Goal: Task Accomplishment & Management: Use online tool/utility

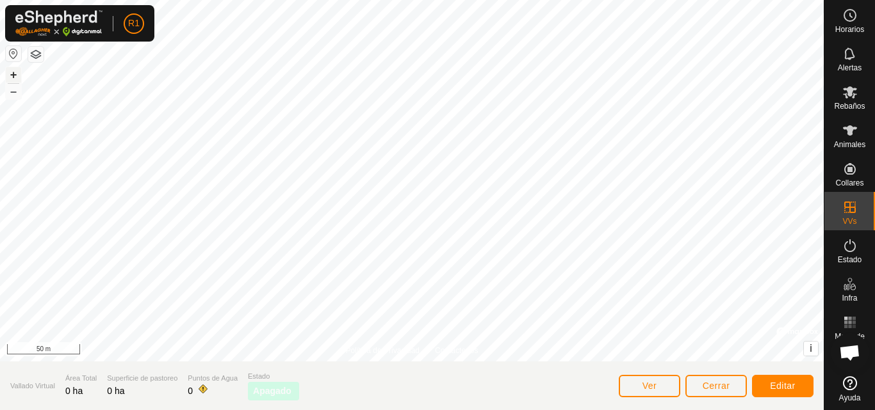
click at [10, 75] on button "+" at bounding box center [13, 74] width 15 height 15
click at [848, 94] on icon at bounding box center [850, 92] width 14 height 12
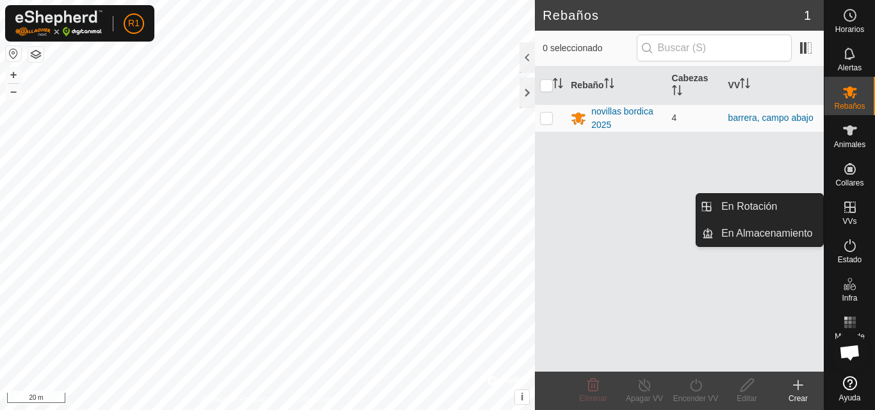
click at [853, 218] on span "VVs" at bounding box center [849, 222] width 14 height 8
click at [810, 204] on link "En Rotación" at bounding box center [768, 207] width 110 height 26
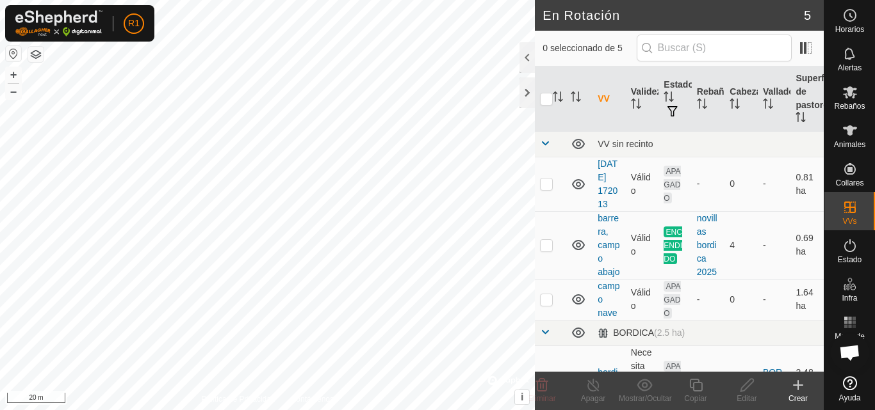
click at [795, 398] on div "Crear" at bounding box center [797, 399] width 51 height 12
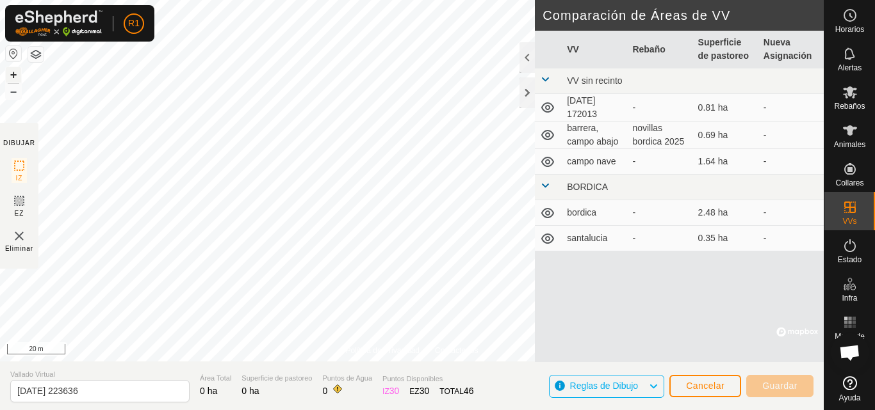
click at [15, 75] on button "+" at bounding box center [13, 74] width 15 height 15
click at [168, 160] on div "+ – ⇧ i © Mapbox , © OpenStreetMap , Improve this map 10 m" at bounding box center [412, 181] width 824 height 362
drag, startPoint x: 384, startPoint y: 346, endPoint x: 314, endPoint y: 363, distance: 71.3
click at [314, 363] on div "Política de Privacidad Contáctenos + – ⇧ i © Mapbox , © OpenStreetMap , Improve…" at bounding box center [412, 205] width 824 height 410
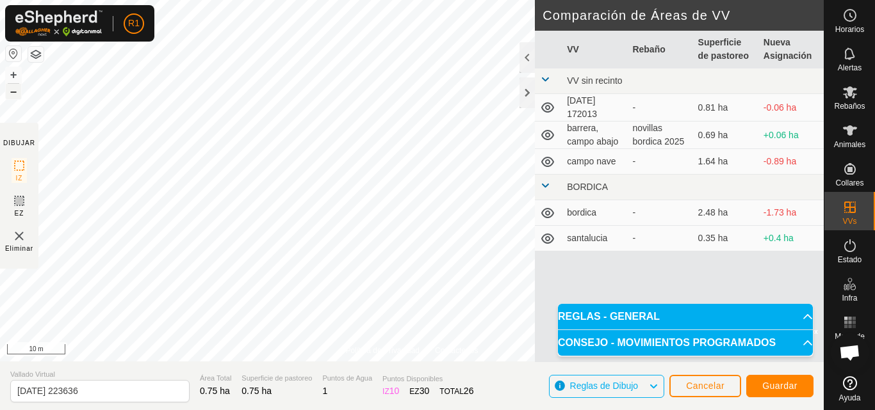
click at [15, 95] on button "–" at bounding box center [13, 91] width 15 height 15
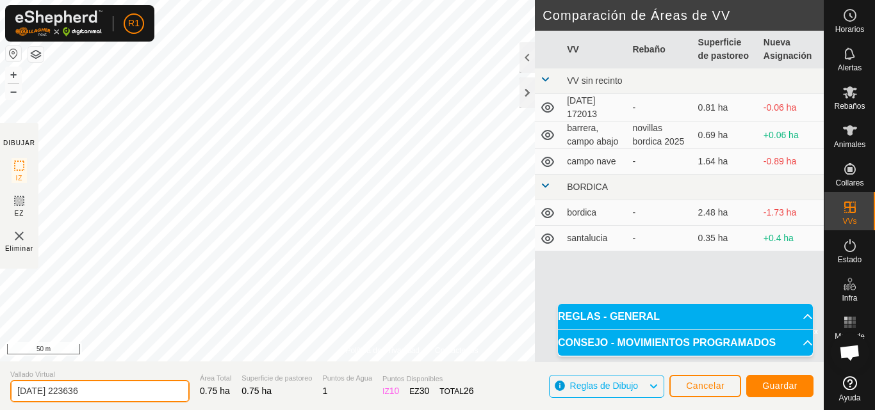
drag, startPoint x: 142, startPoint y: 394, endPoint x: 9, endPoint y: 391, distance: 132.6
click at [9, 391] on section "Vallado Virtual [DATE] 223636 Área Total 0.75 ha Superficie de pastoreo 0.75 ha…" at bounding box center [412, 386] width 824 height 49
type input "vvPru"
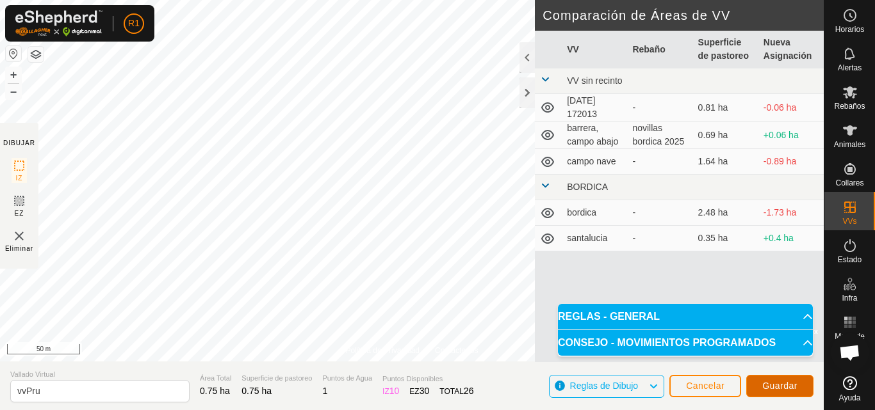
click at [802, 387] on button "Guardar" at bounding box center [779, 386] width 67 height 22
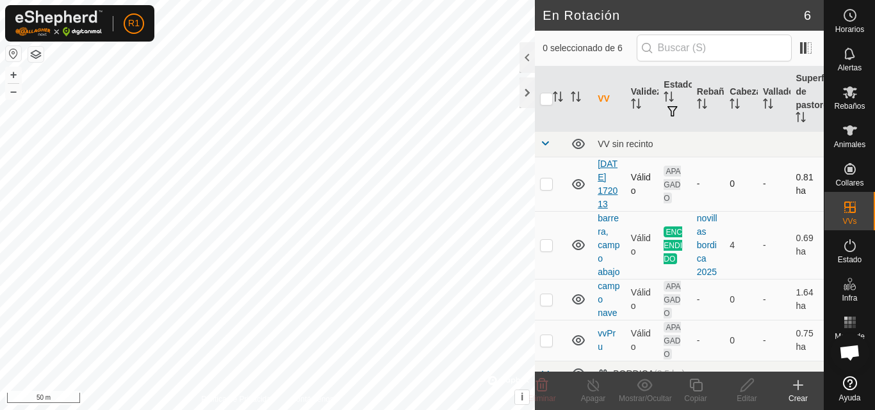
click at [601, 194] on link "[DATE] 172013" at bounding box center [607, 184] width 20 height 51
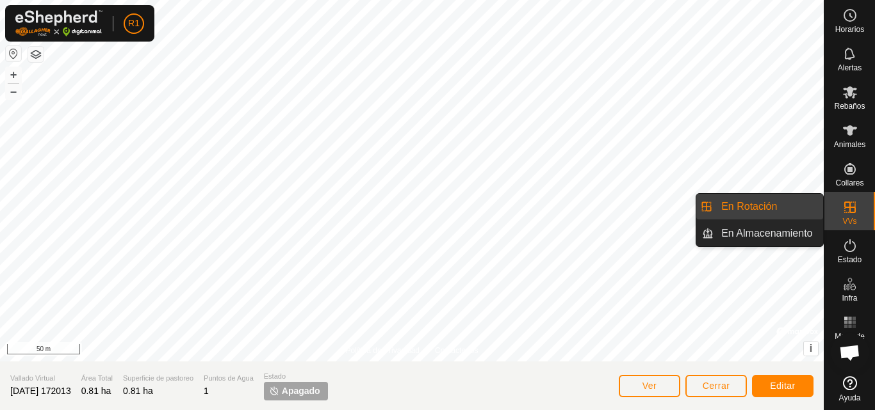
click at [853, 203] on icon at bounding box center [849, 207] width 15 height 15
click at [791, 206] on link "En Rotación" at bounding box center [768, 207] width 110 height 26
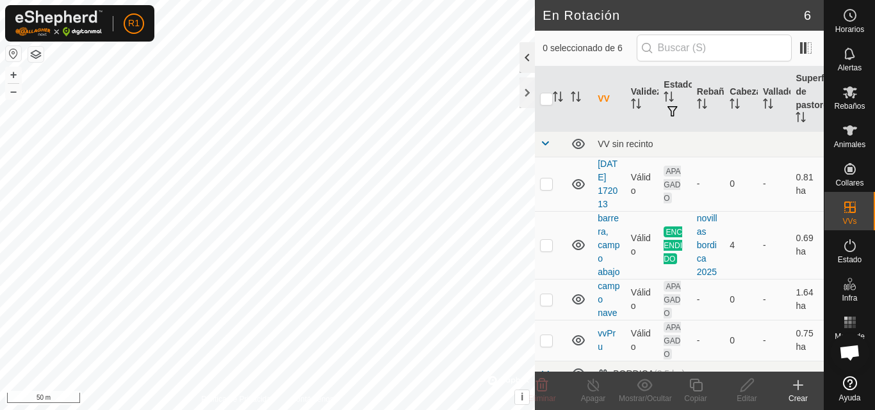
click at [522, 51] on div at bounding box center [526, 57] width 15 height 31
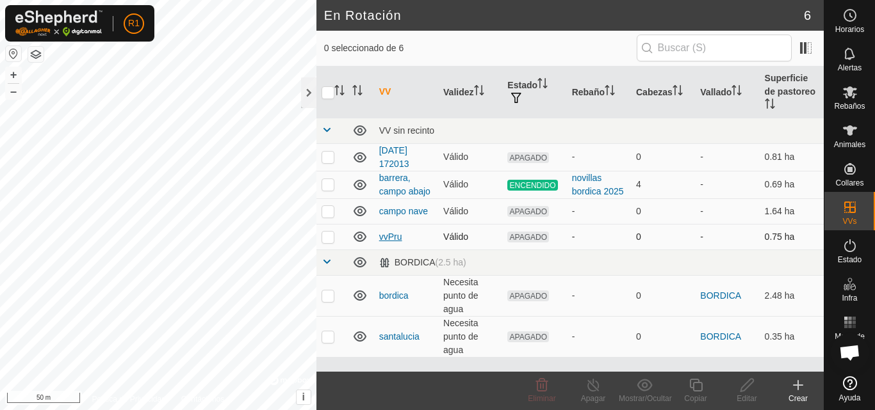
click at [389, 235] on link "vvPru" at bounding box center [390, 237] width 23 height 10
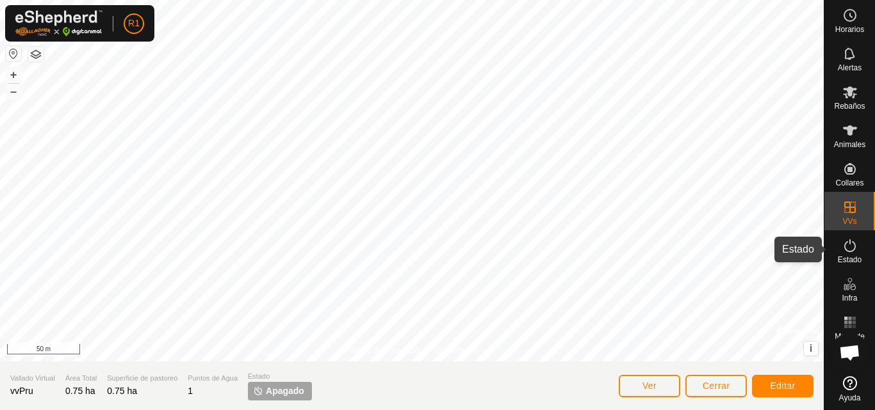
click at [843, 245] on icon at bounding box center [849, 245] width 15 height 15
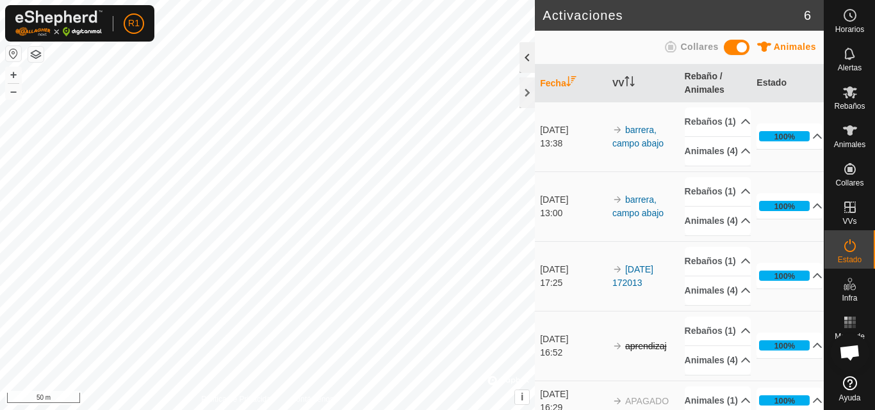
click at [526, 56] on div at bounding box center [526, 57] width 15 height 31
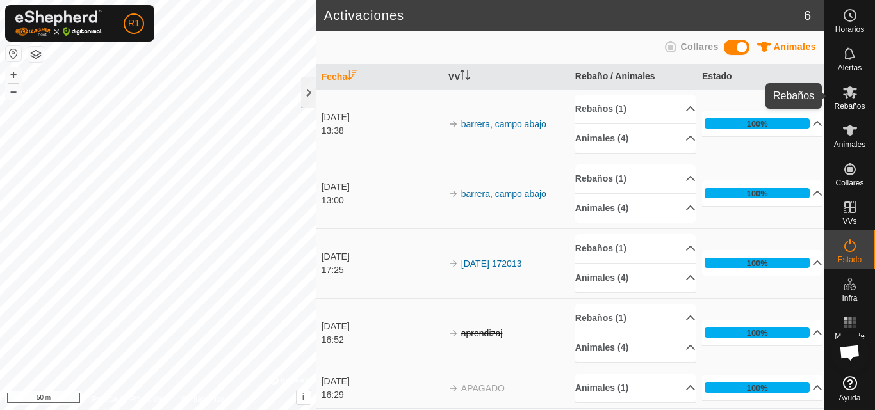
click at [842, 91] on icon at bounding box center [849, 92] width 15 height 15
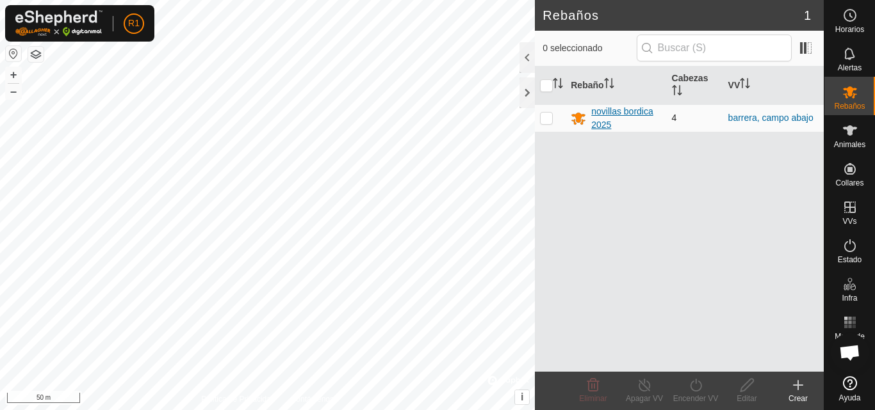
click at [640, 113] on div "novillas bordica 2025" at bounding box center [626, 118] width 70 height 27
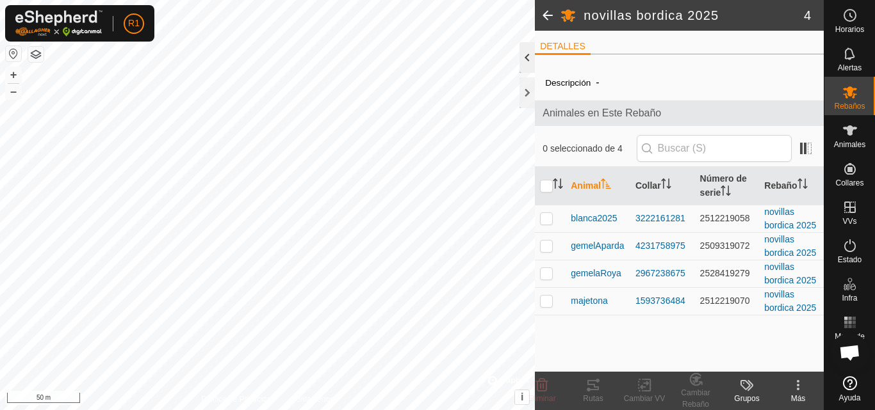
click at [520, 49] on div at bounding box center [526, 57] width 15 height 31
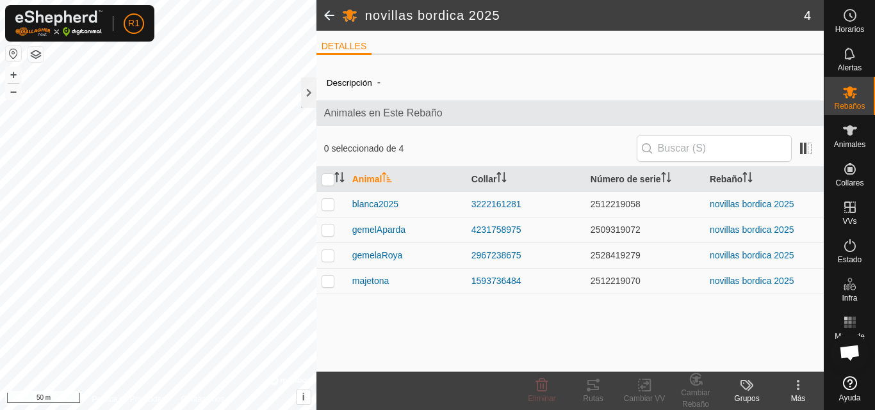
click at [325, 18] on span at bounding box center [329, 15] width 26 height 31
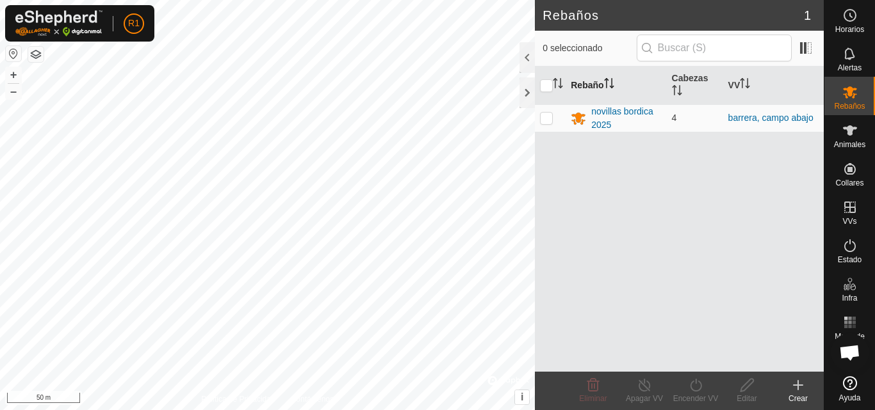
click at [583, 81] on th "Rebaño" at bounding box center [615, 86] width 101 height 38
click at [780, 118] on link "barrera, campo abajo" at bounding box center [770, 118] width 85 height 10
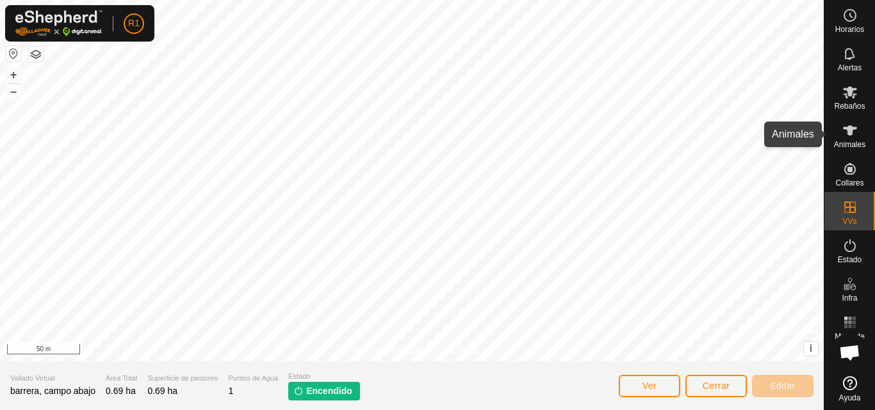
click at [852, 144] on span "Animales" at bounding box center [849, 145] width 31 height 8
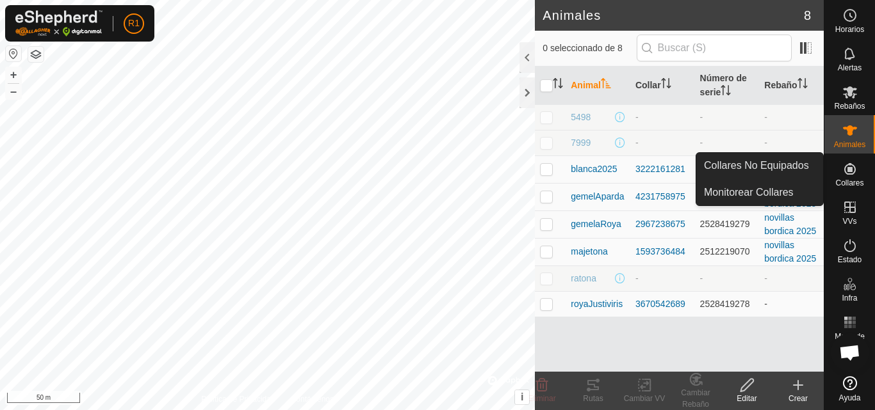
click at [854, 170] on icon at bounding box center [850, 169] width 12 height 12
click at [797, 187] on link "Monitorear Collares" at bounding box center [759, 193] width 127 height 26
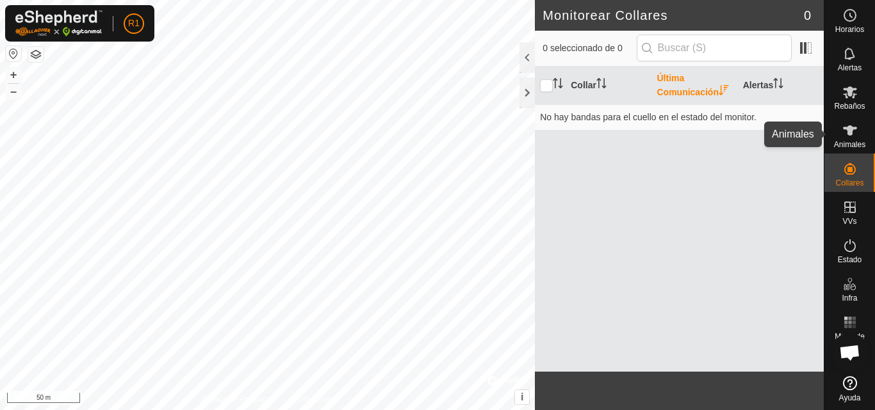
click at [845, 140] on es-animals-svg-icon at bounding box center [849, 130] width 23 height 20
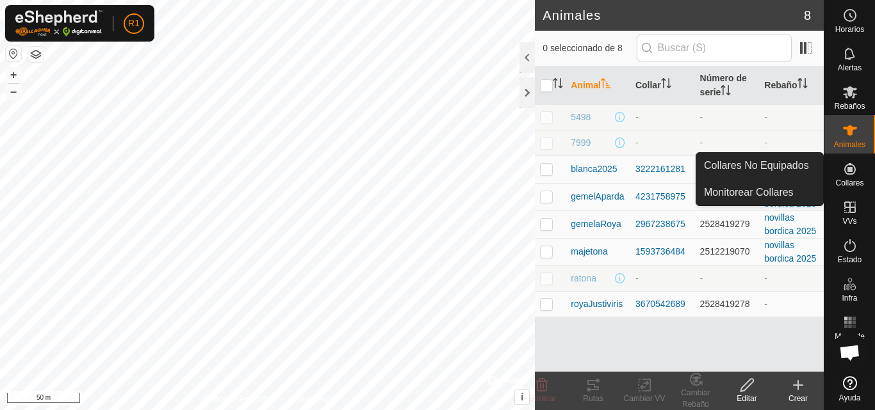
click at [856, 170] on icon at bounding box center [849, 168] width 15 height 15
click at [794, 185] on link "Monitorear Collares" at bounding box center [759, 193] width 127 height 26
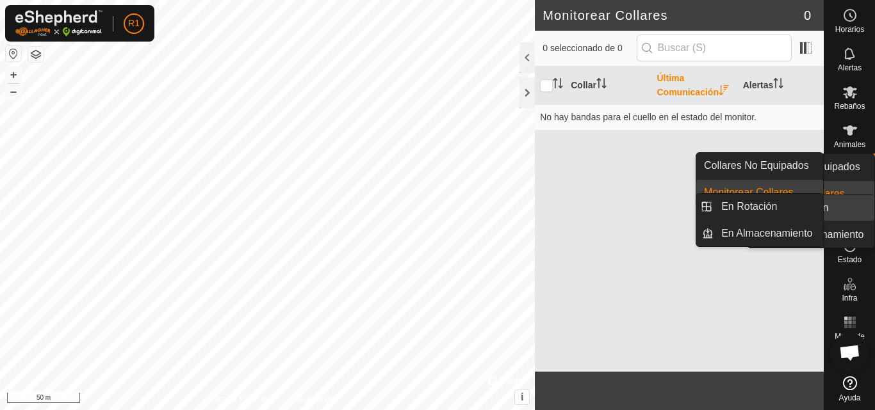
click at [845, 215] on icon at bounding box center [849, 207] width 15 height 15
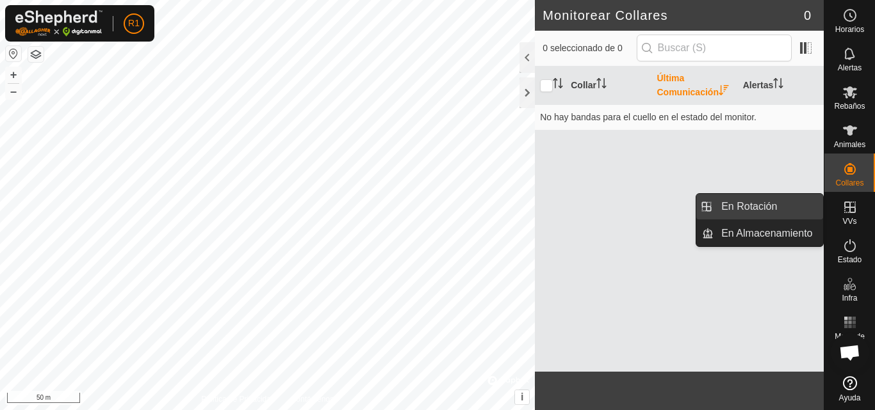
click at [810, 207] on link "En Rotación" at bounding box center [768, 207] width 110 height 26
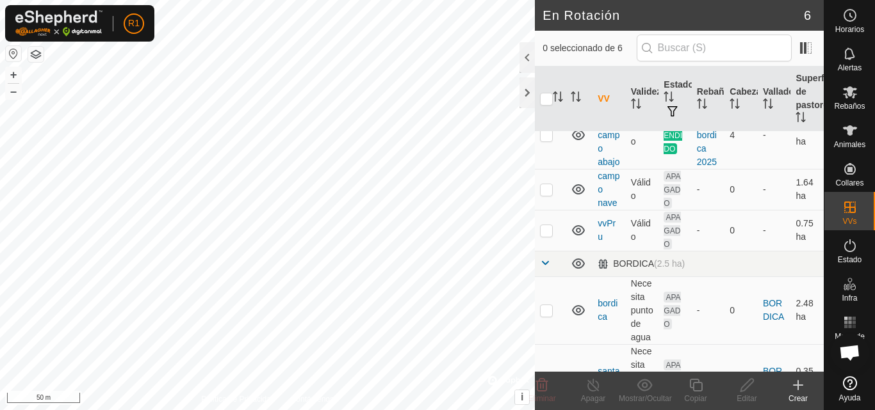
scroll to position [111, 0]
click at [528, 51] on div at bounding box center [526, 57] width 15 height 31
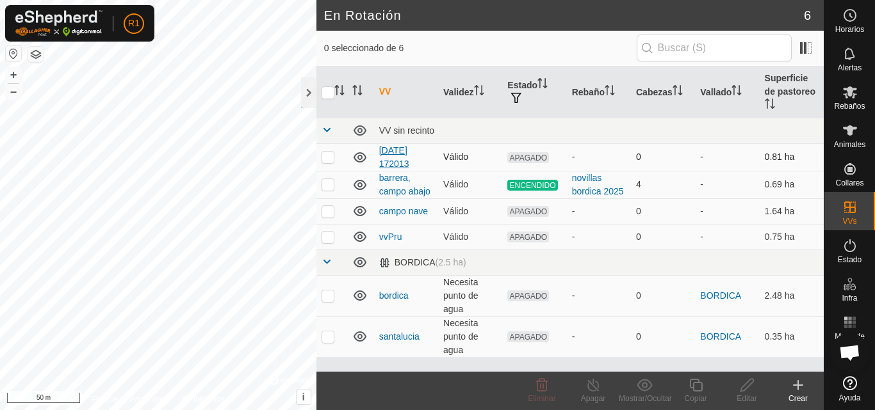
click at [409, 147] on link "[DATE] 172013" at bounding box center [394, 157] width 30 height 24
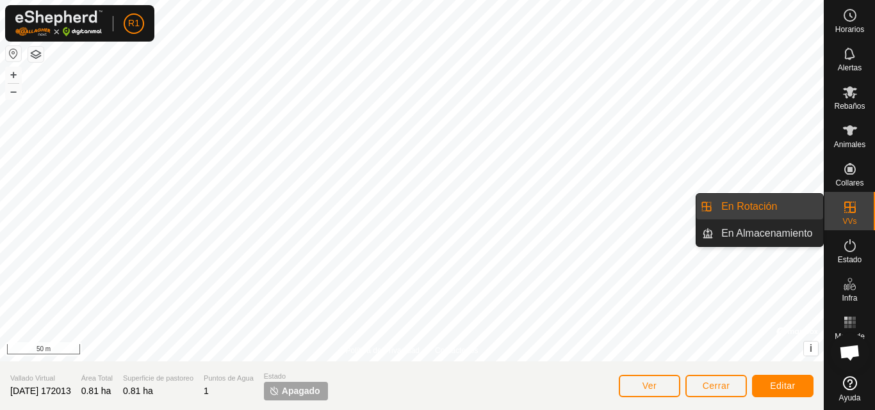
click at [803, 209] on link "En Rotación" at bounding box center [768, 207] width 110 height 26
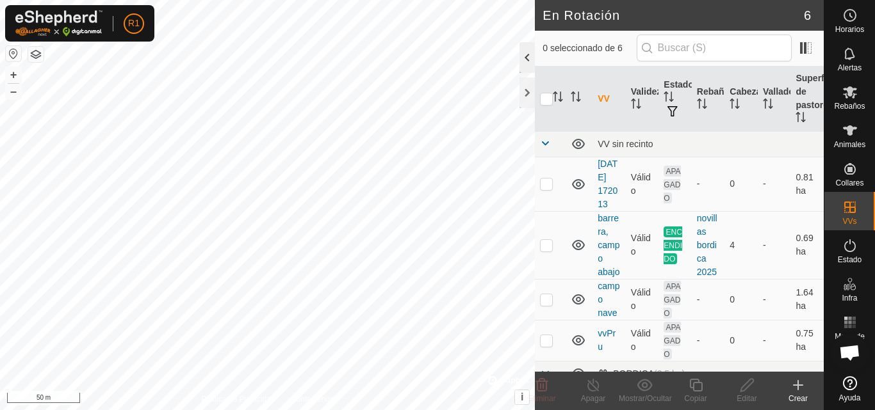
click at [526, 56] on div at bounding box center [526, 57] width 15 height 31
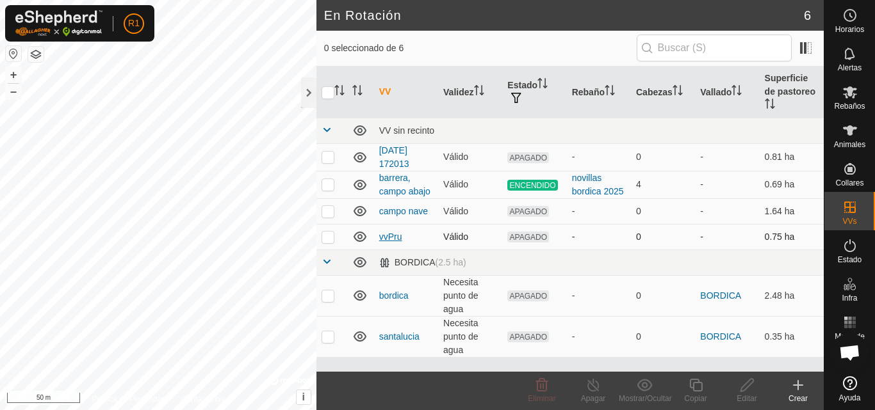
click at [390, 238] on link "vvPru" at bounding box center [390, 237] width 23 height 10
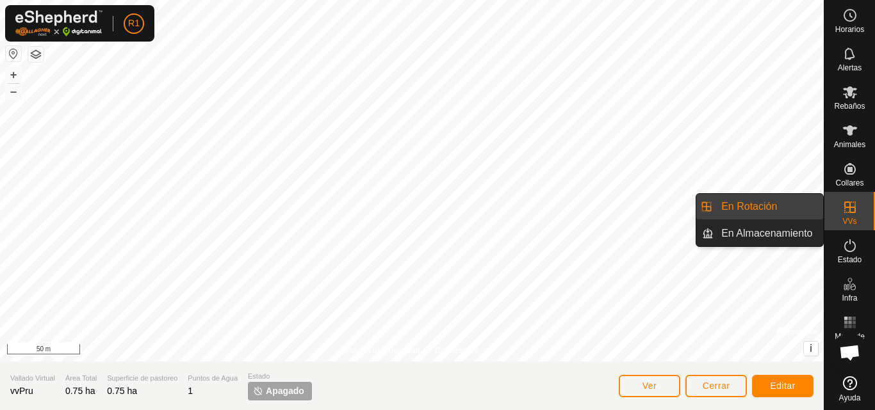
click at [813, 203] on link "En Rotación" at bounding box center [768, 207] width 110 height 26
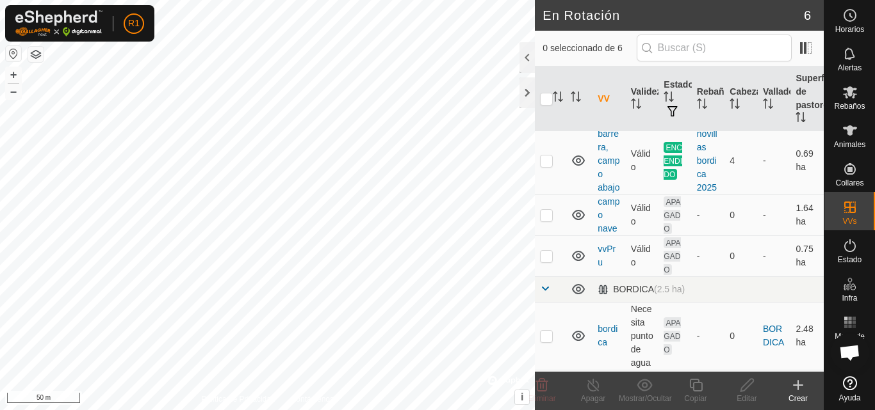
scroll to position [90, 0]
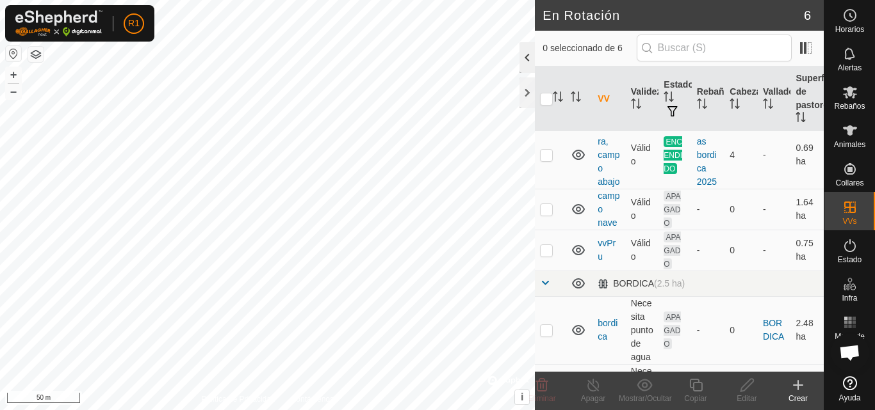
click at [523, 54] on div at bounding box center [526, 57] width 15 height 31
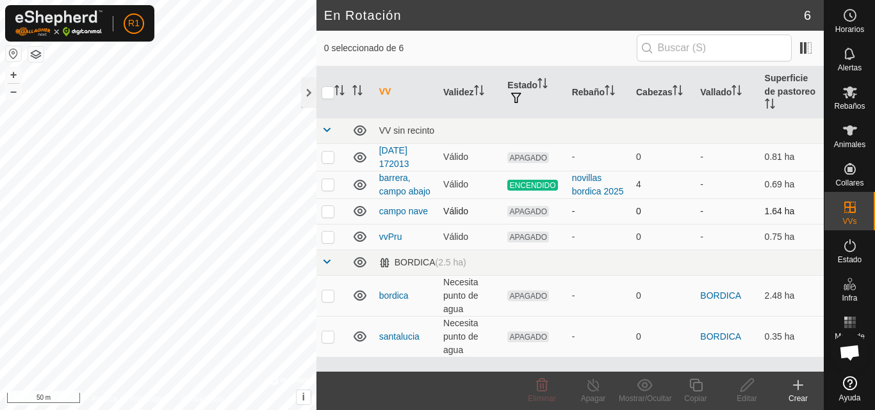
checkbox input "true"
click at [747, 387] on icon at bounding box center [747, 385] width 16 height 15
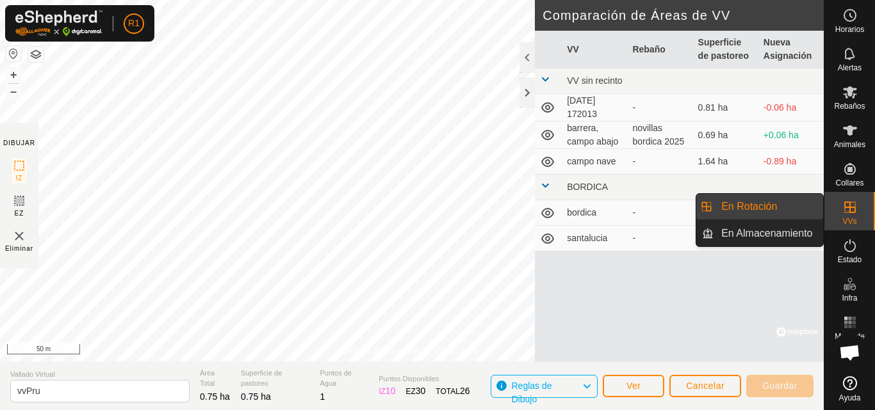
click at [804, 206] on link "En Rotación" at bounding box center [768, 207] width 110 height 26
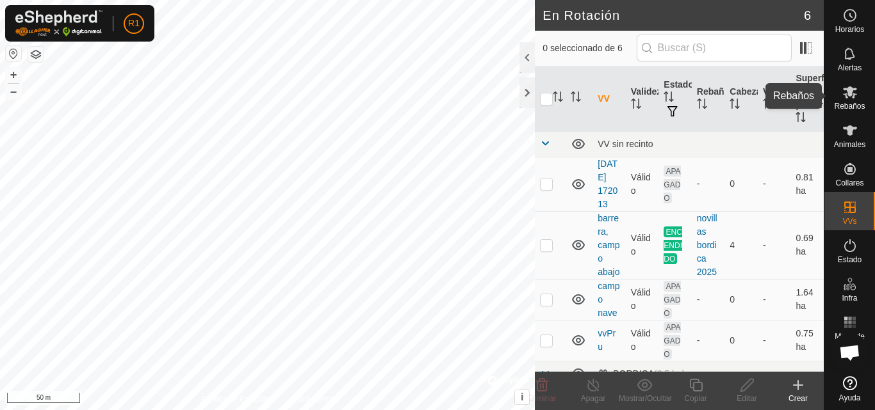
click at [858, 88] on es-mob-svg-icon at bounding box center [849, 92] width 23 height 20
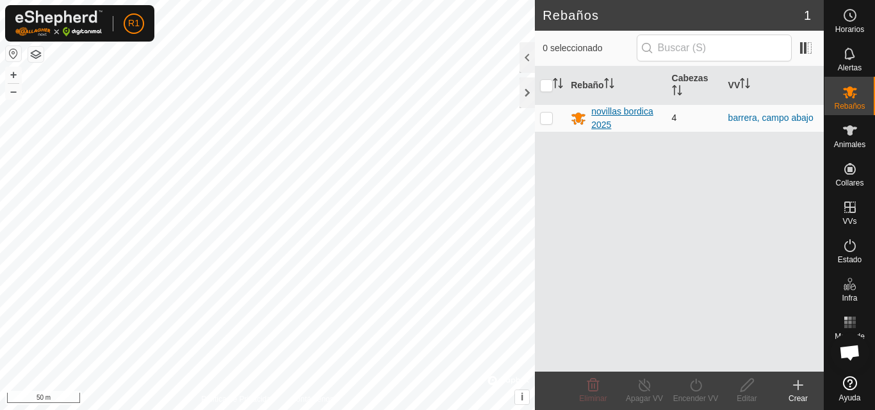
click at [634, 114] on div "novillas bordica 2025" at bounding box center [626, 118] width 70 height 27
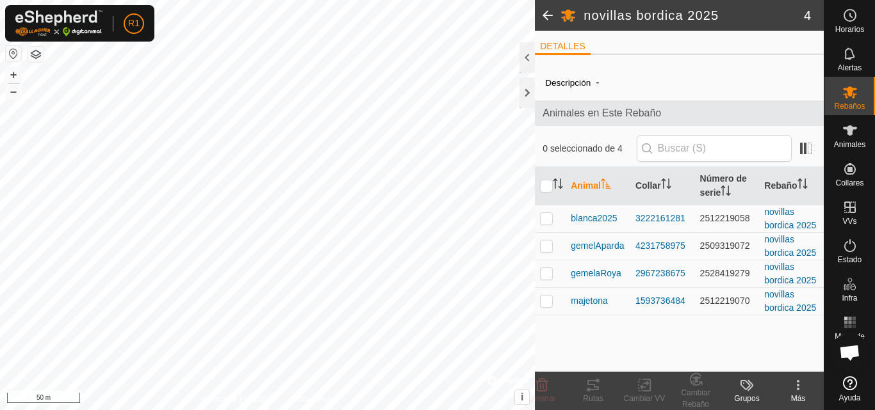
click at [751, 385] on icon at bounding box center [750, 385] width 6 height 11
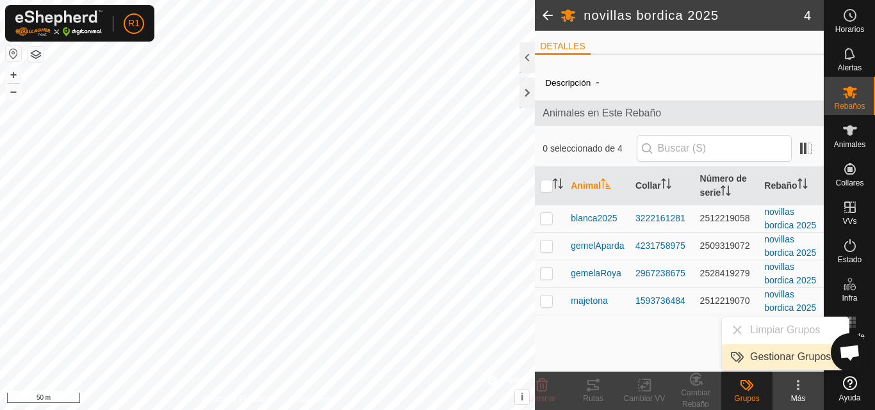
click at [765, 361] on link "Gestionar Grupos" at bounding box center [785, 358] width 127 height 26
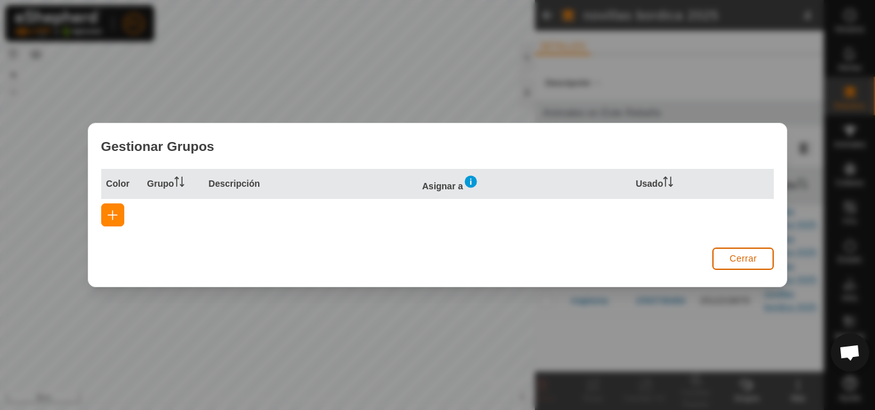
click at [757, 258] on button "Cerrar" at bounding box center [742, 259] width 61 height 22
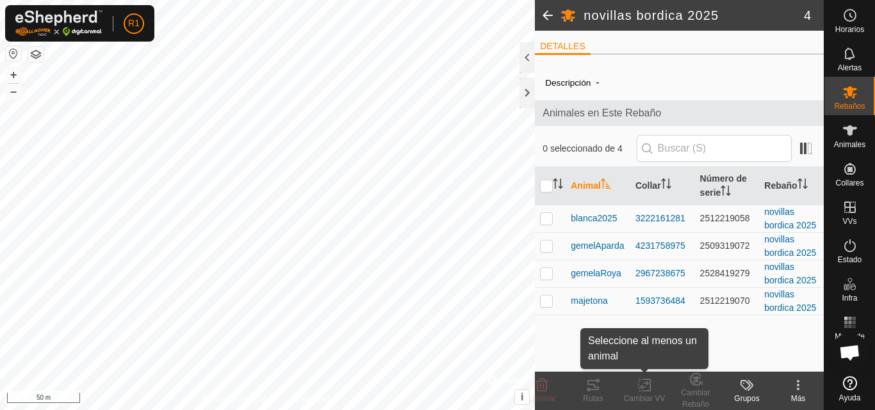
click at [639, 398] on div "Cambiar VV" at bounding box center [644, 399] width 51 height 12
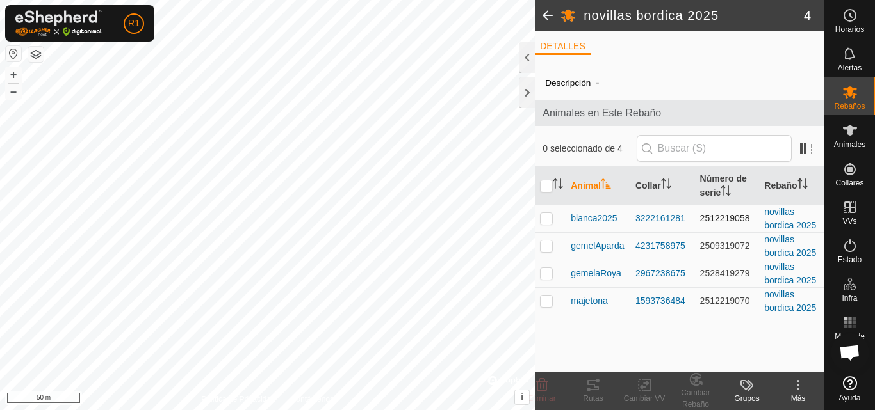
click at [551, 213] on td at bounding box center [550, 219] width 31 height 28
click at [549, 230] on td at bounding box center [550, 219] width 31 height 28
checkbox input "false"
click at [547, 241] on p-checkbox at bounding box center [546, 246] width 13 height 10
checkbox input "true"
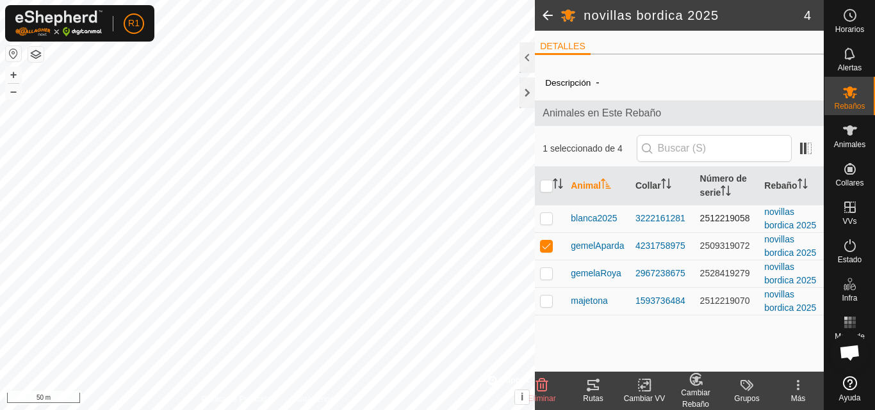
click at [544, 217] on p-checkbox at bounding box center [546, 218] width 13 height 10
checkbox input "true"
click at [541, 277] on p-checkbox at bounding box center [546, 273] width 13 height 10
checkbox input "true"
click at [547, 301] on p-checkbox at bounding box center [546, 301] width 13 height 10
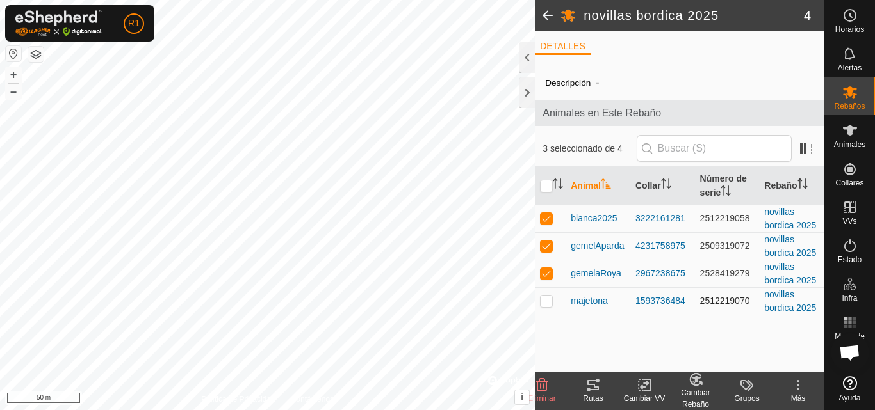
checkbox input "true"
click at [701, 380] on icon at bounding box center [696, 379] width 16 height 15
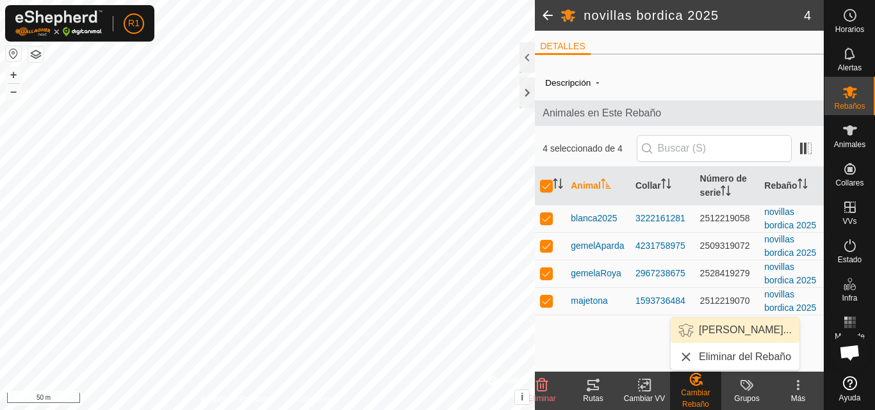
click at [726, 330] on link "[PERSON_NAME]..." at bounding box center [734, 331] width 129 height 26
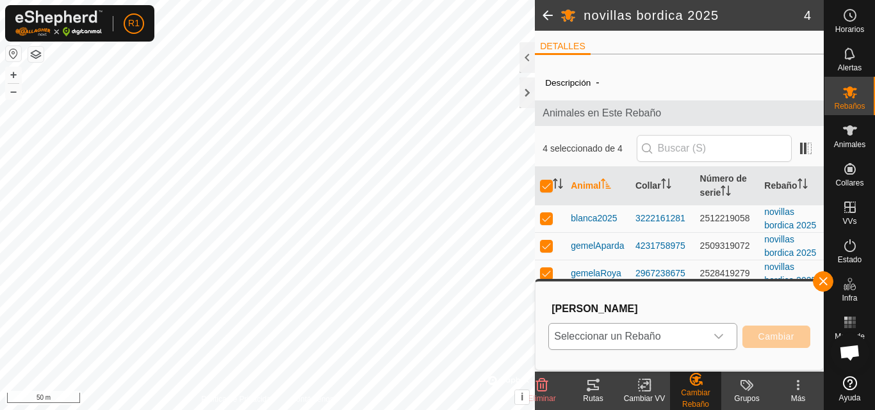
click at [709, 330] on div "dropdown trigger" at bounding box center [719, 337] width 26 height 26
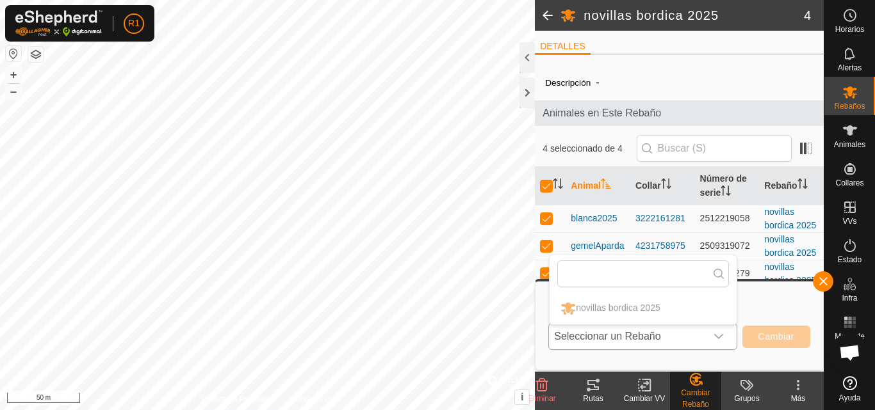
click at [658, 306] on p-selectitem "novillas bordica 2025" at bounding box center [642, 309] width 187 height 32
click at [763, 352] on div "Elegir Rebaño Seleccionar un Rebaño novillas bordica 2025 Cambiar" at bounding box center [679, 325] width 272 height 73
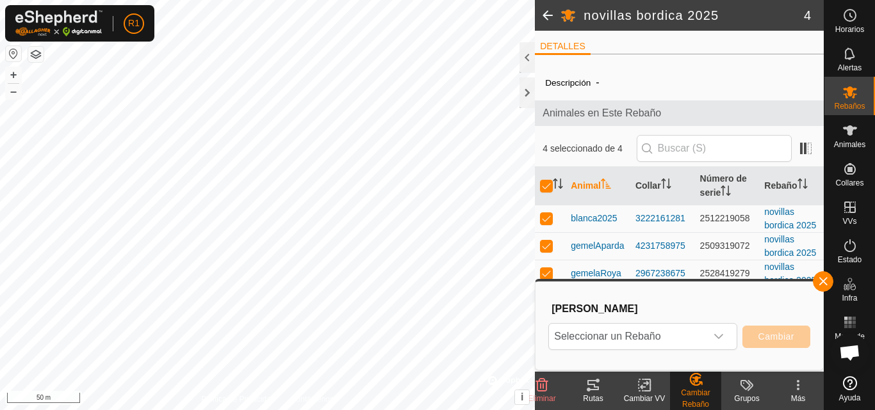
click at [642, 388] on icon at bounding box center [644, 386] width 9 height 8
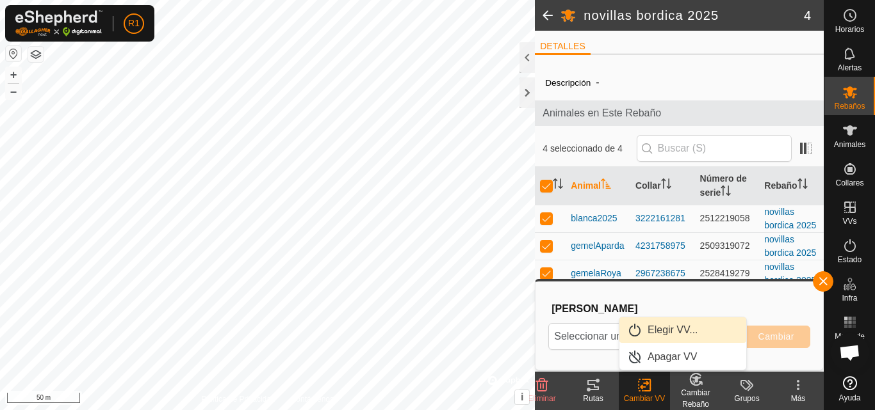
click at [676, 329] on link "Elegir VV..." at bounding box center [682, 331] width 127 height 26
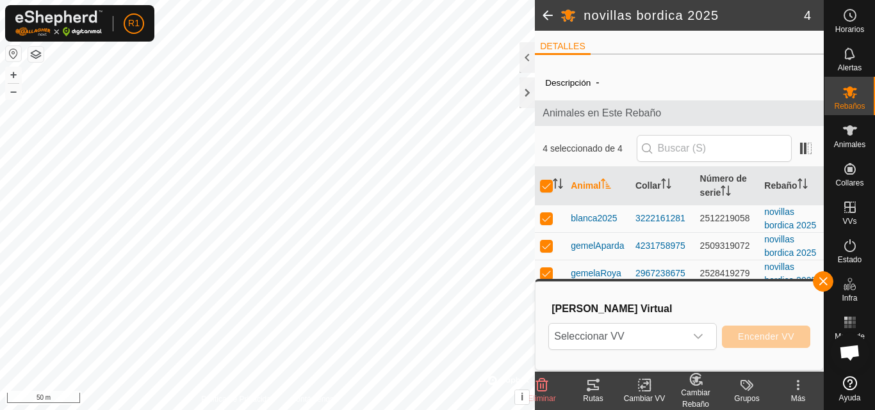
click at [676, 329] on span "Seleccionar VV" at bounding box center [617, 337] width 136 height 26
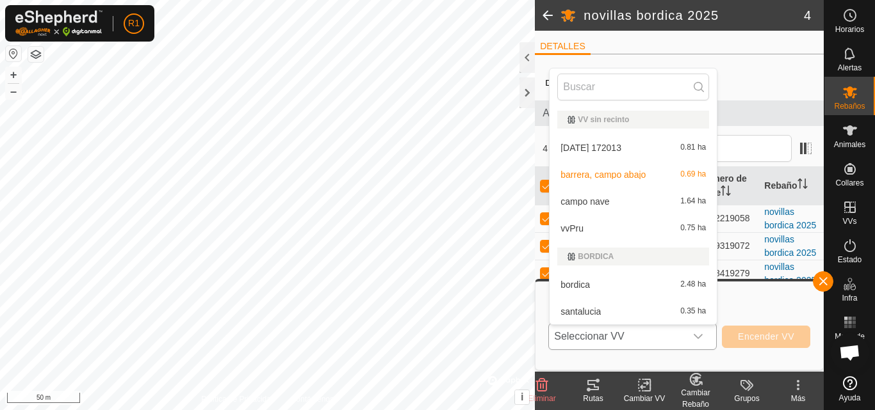
click at [560, 229] on li "vvPru 0.75 ha" at bounding box center [632, 229] width 167 height 26
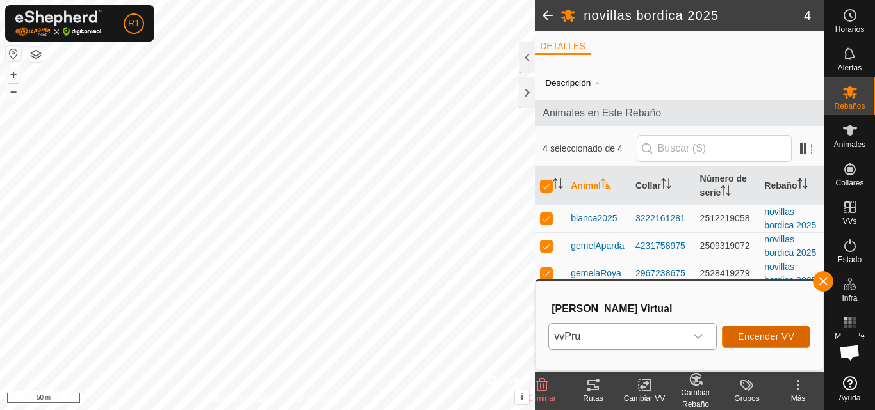
click at [758, 334] on span "Encender VV" at bounding box center [766, 337] width 56 height 10
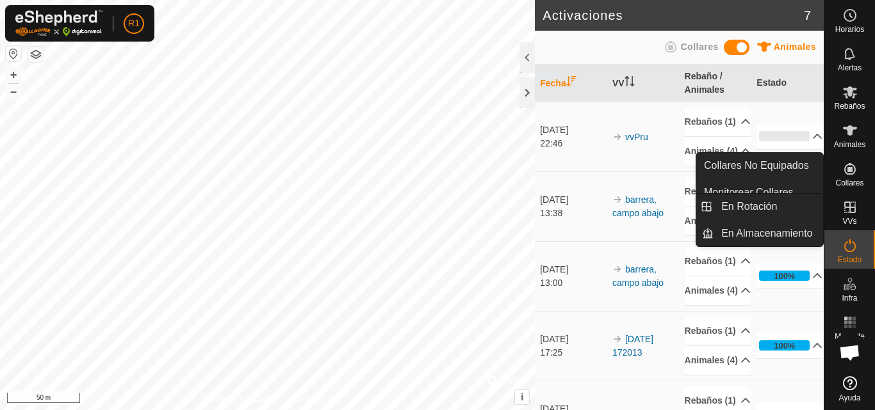
click at [845, 207] on icon at bounding box center [850, 208] width 12 height 12
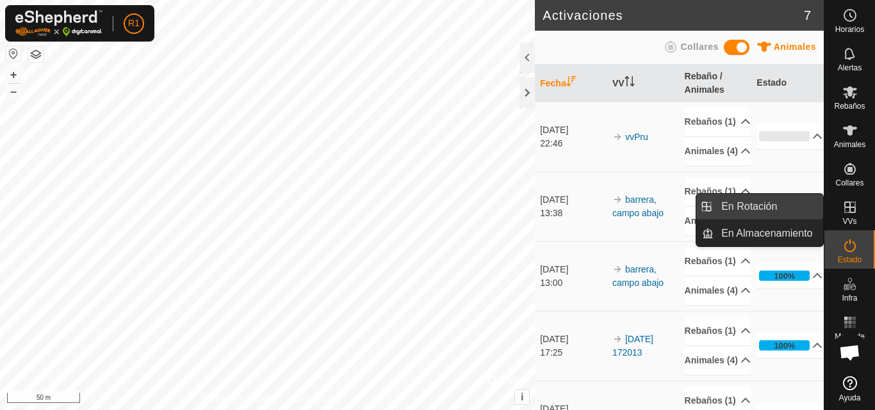
click at [815, 207] on link "En Rotación" at bounding box center [768, 207] width 110 height 26
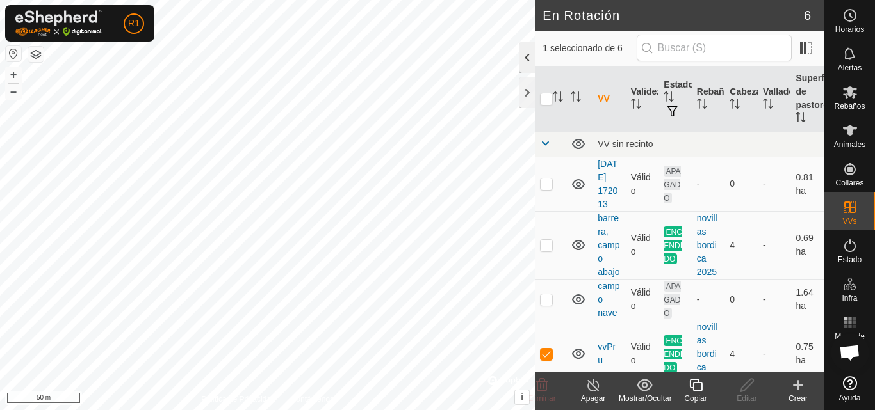
click at [528, 55] on div at bounding box center [526, 57] width 15 height 31
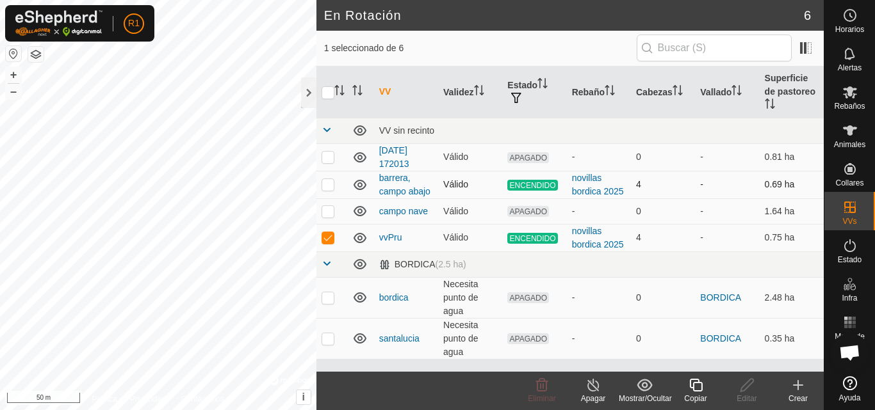
checkbox input "true"
checkbox input "false"
checkbox input "true"
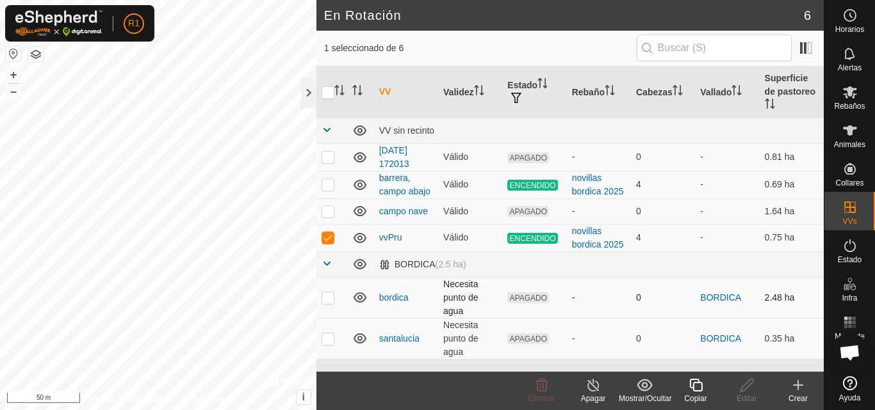
checkbox input "false"
click at [542, 387] on icon at bounding box center [542, 385] width 12 height 13
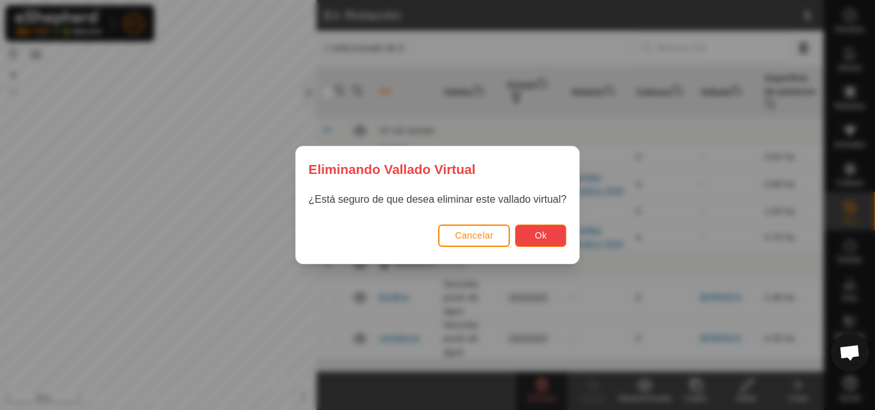
click at [539, 227] on button "Ok" at bounding box center [540, 236] width 51 height 22
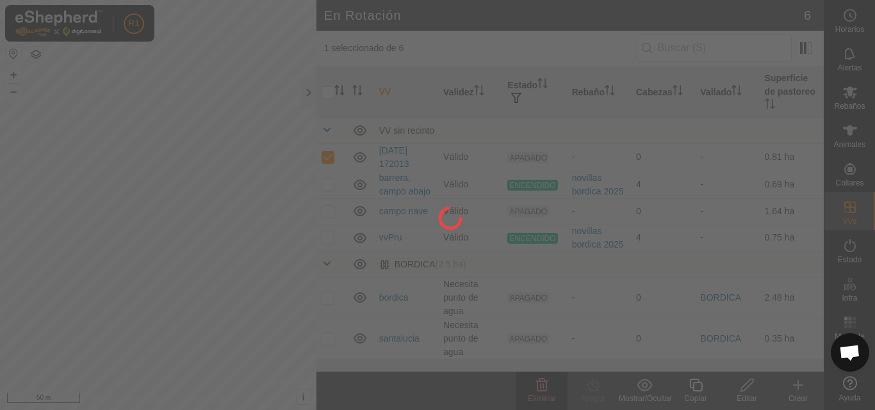
checkbox input "false"
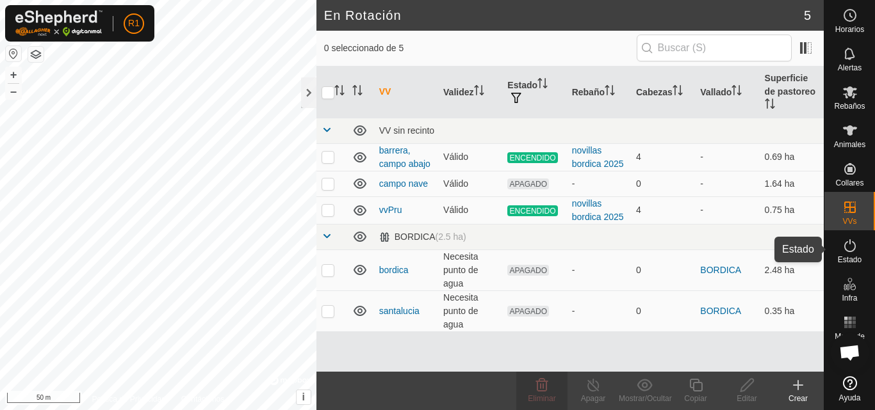
click at [849, 252] on icon at bounding box center [850, 245] width 12 height 13
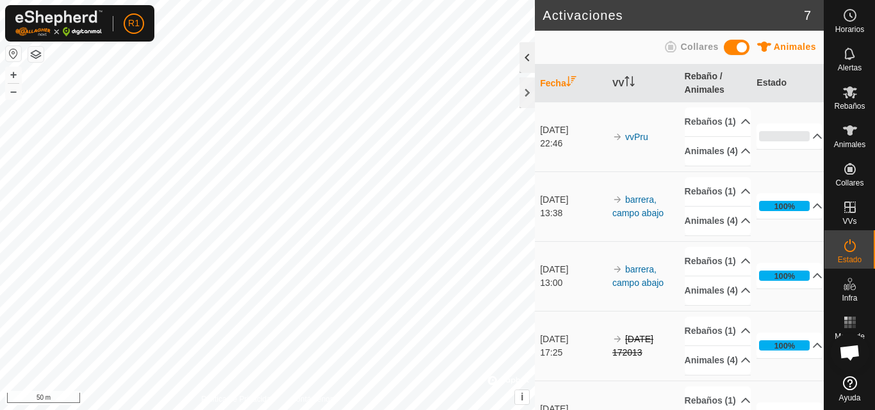
click at [524, 62] on div at bounding box center [526, 57] width 15 height 31
